Goal: Contribute content

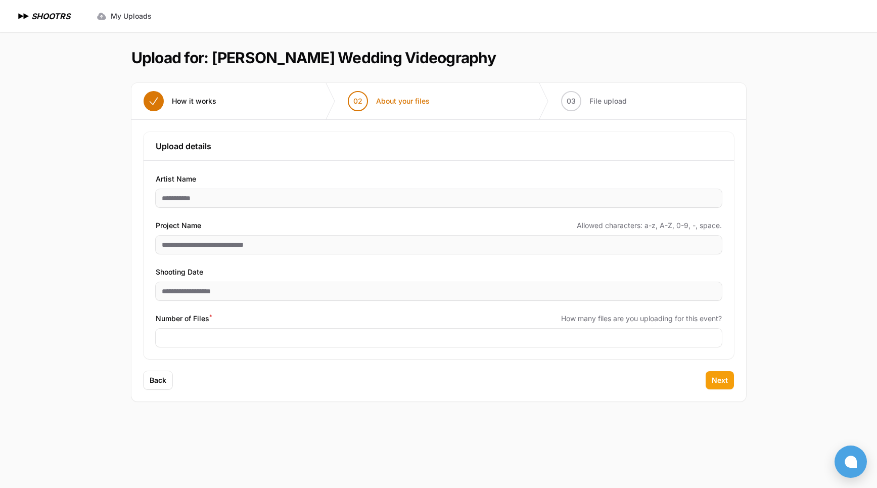
click at [721, 376] on span "Next" at bounding box center [720, 380] width 16 height 10
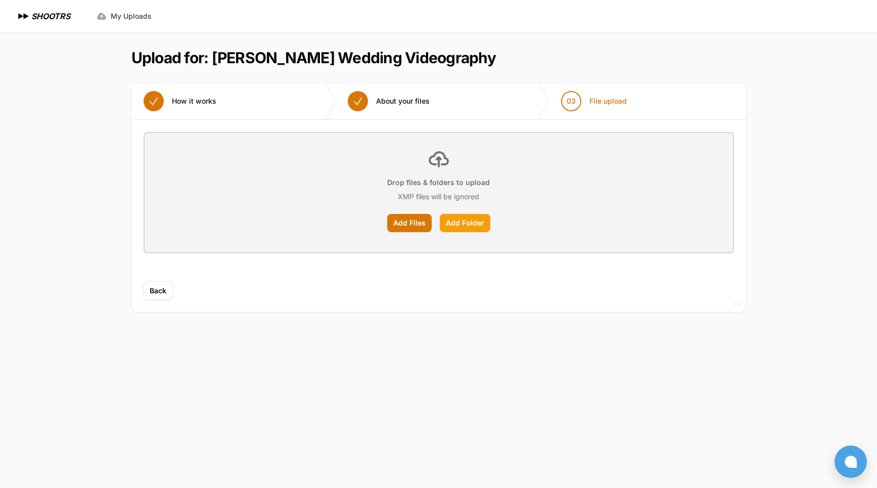
click at [453, 225] on label "Add Folder" at bounding box center [465, 223] width 51 height 18
click at [0, 0] on input "Add Folder" at bounding box center [0, 0] width 0 height 0
click at [466, 224] on label "Add Folder" at bounding box center [465, 223] width 51 height 18
click at [0, 0] on input "Add Folder" at bounding box center [0, 0] width 0 height 0
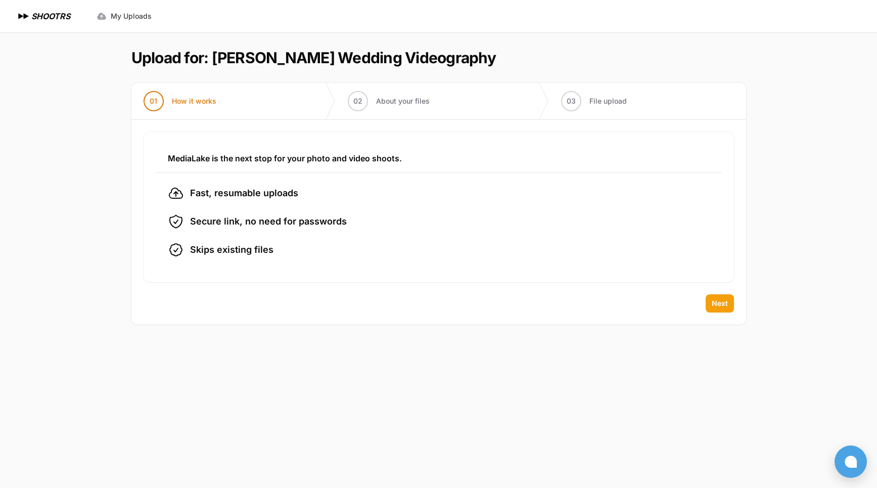
click at [718, 303] on span "Next" at bounding box center [720, 303] width 16 height 10
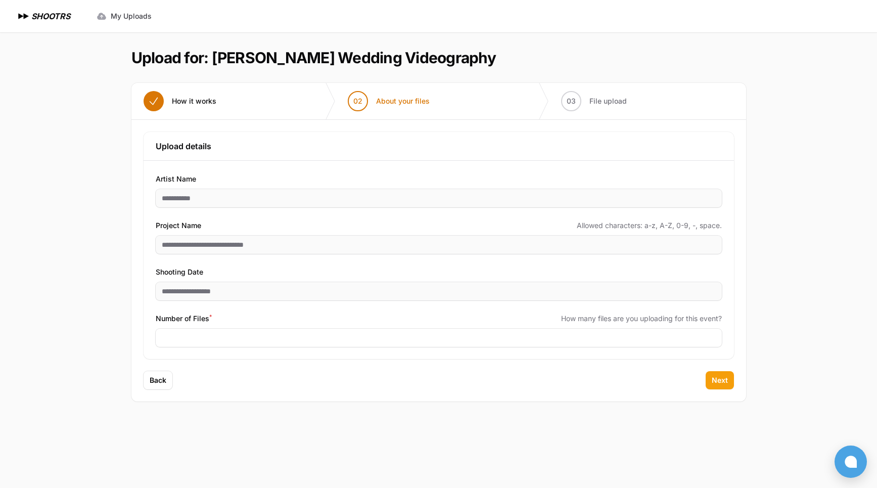
click at [715, 379] on span "Next" at bounding box center [720, 380] width 16 height 10
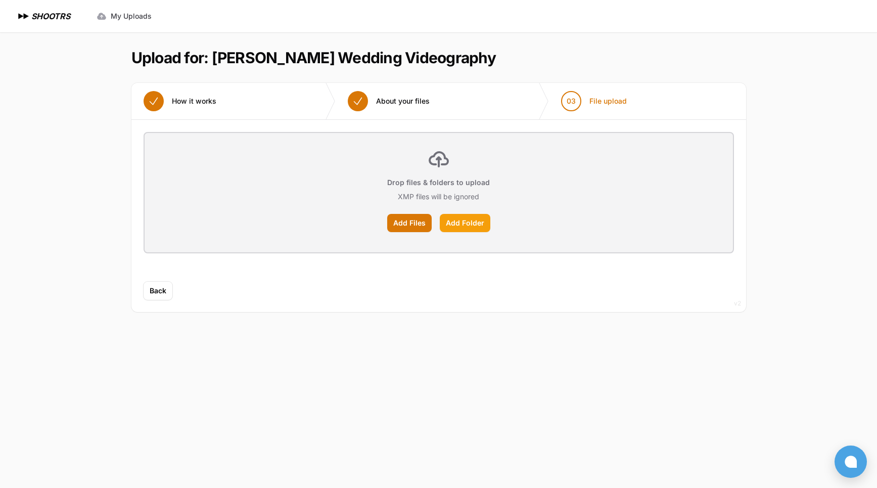
click at [464, 223] on label "Add Folder" at bounding box center [465, 223] width 51 height 18
click at [0, 0] on input "Add Folder" at bounding box center [0, 0] width 0 height 0
